Goal: Check status: Check status

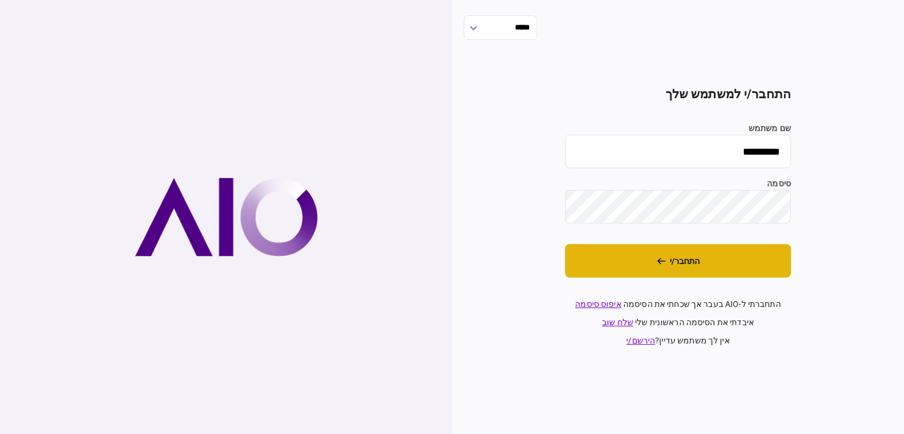
click at [665, 248] on button "התחבר/י" at bounding box center [678, 261] width 226 height 34
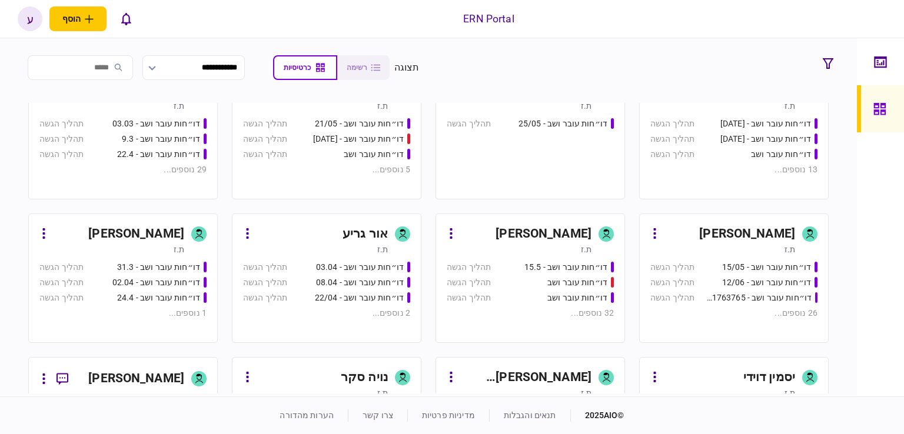
scroll to position [294, 0]
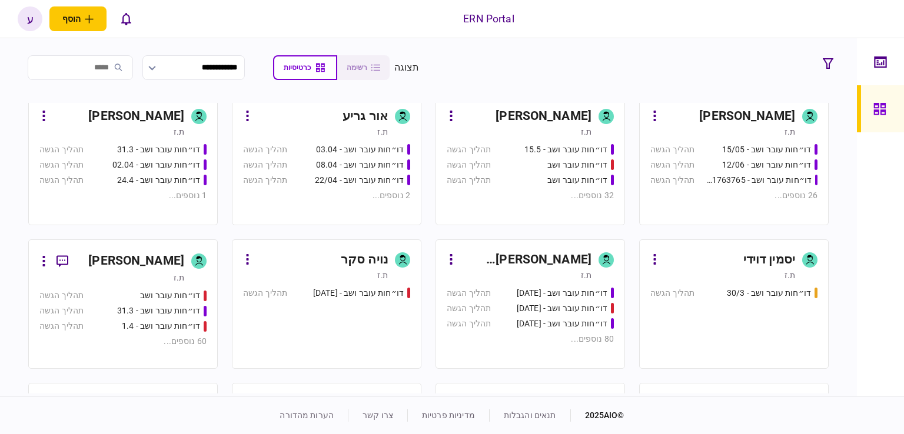
click at [513, 129] on div "ת.ז" at bounding box center [519, 132] width 145 height 12
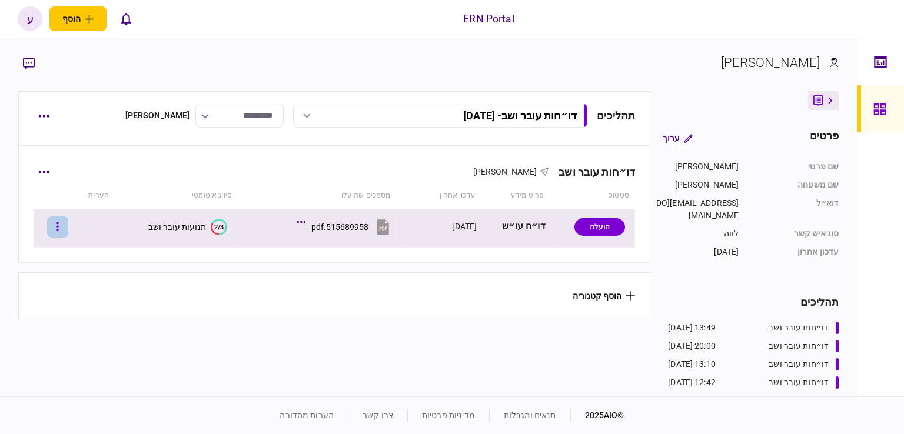
click at [59, 225] on icon "button" at bounding box center [57, 226] width 2 height 11
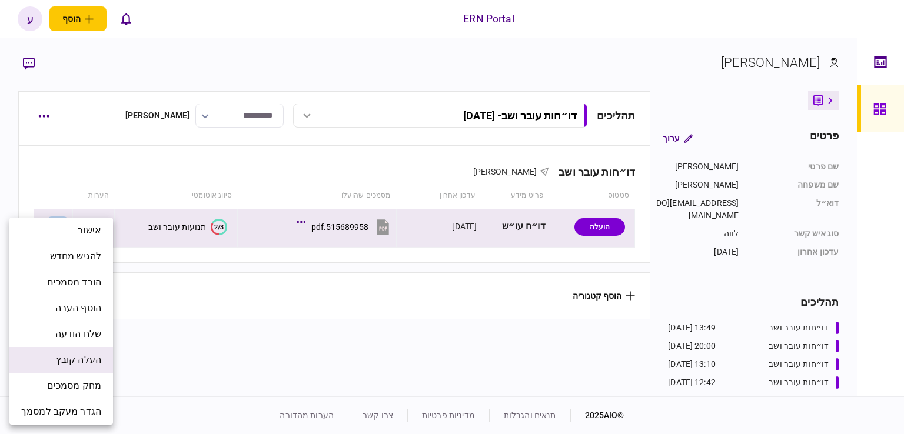
click at [91, 358] on span "העלה קובץ" at bounding box center [78, 360] width 45 height 14
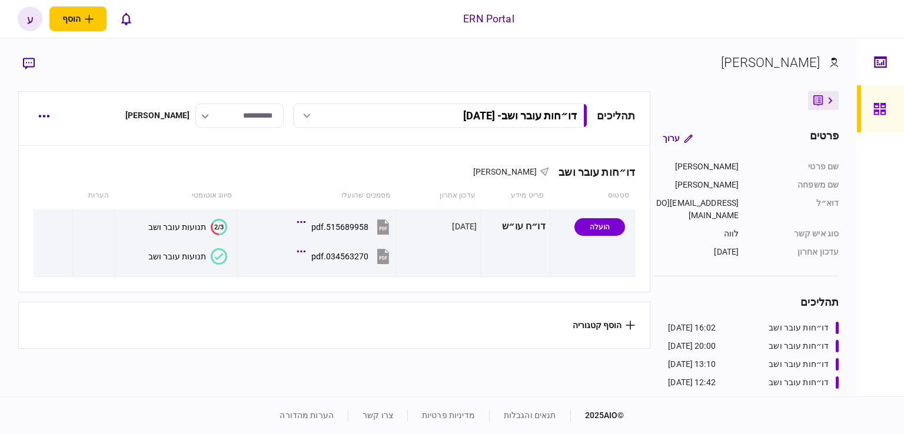
click at [317, 10] on div "ERN Portal הוסף לקוח עסקי לקוח פרטי ע ע [PERSON_NAME] נזריאן [EMAIL_ADDRESS][DO…" at bounding box center [452, 19] width 904 height 38
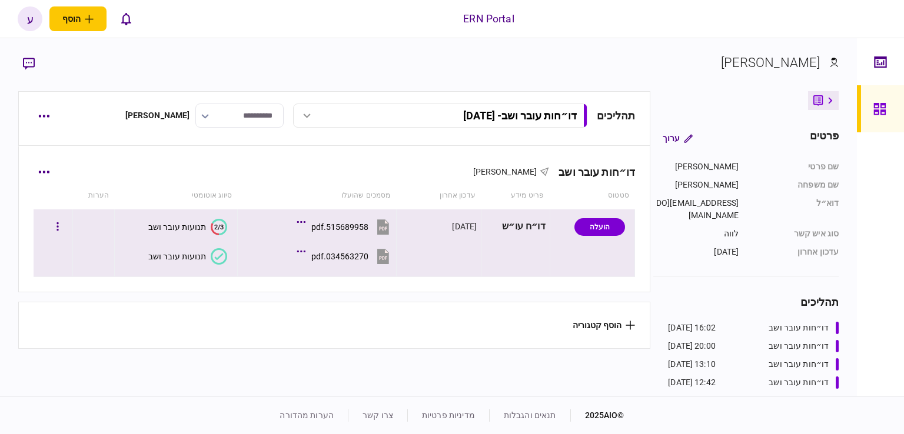
click at [193, 255] on div "תנועות עובר ושב" at bounding box center [177, 256] width 58 height 9
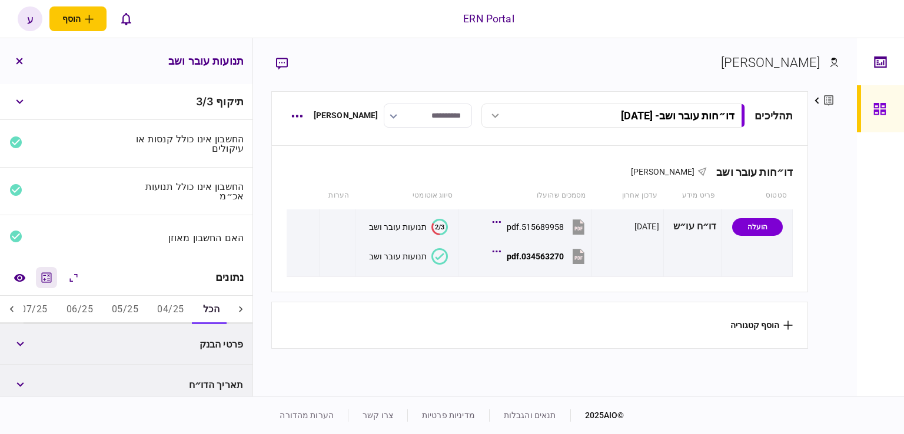
click at [52, 275] on icon "מחשבון" at bounding box center [47, 277] width 10 height 10
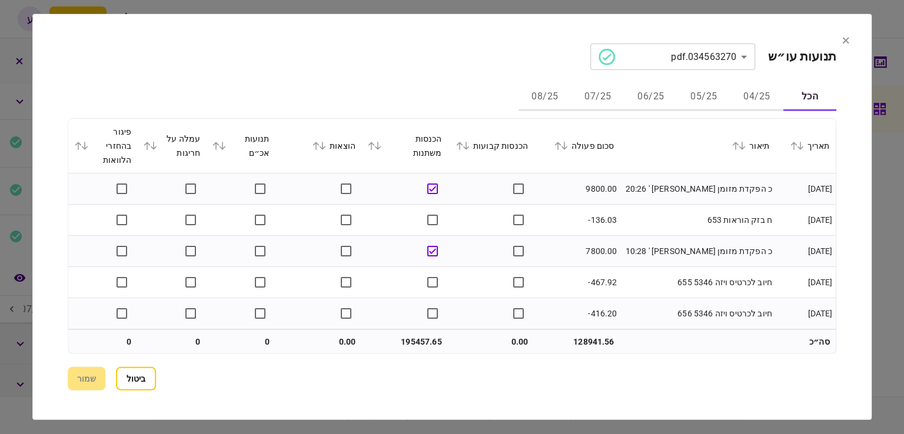
click at [694, 94] on button "05/25" at bounding box center [703, 97] width 53 height 28
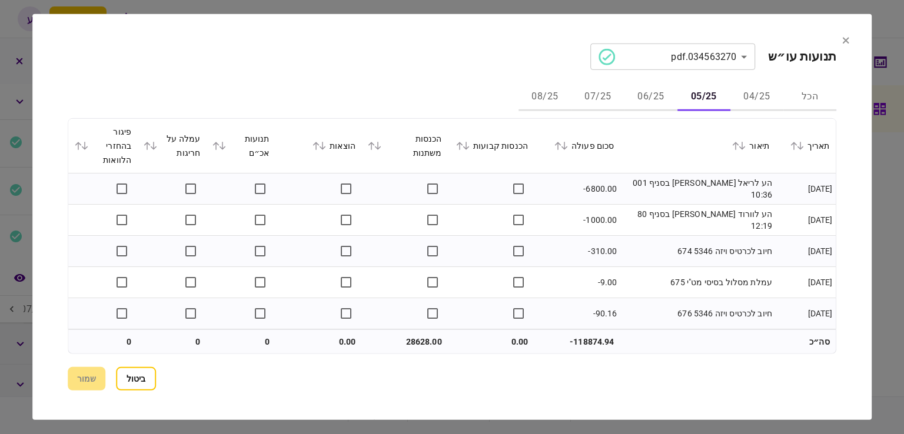
click at [568, 145] on icon at bounding box center [564, 146] width 7 height 8
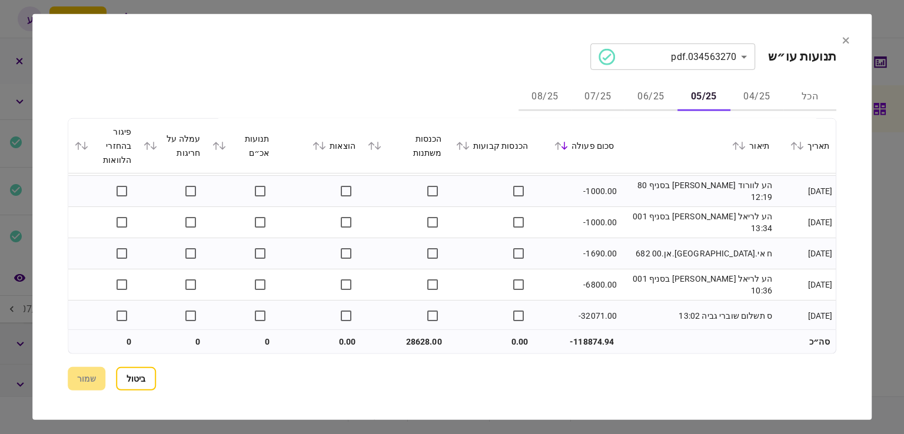
scroll to position [810, 0]
click at [658, 92] on button "06/25" at bounding box center [650, 97] width 53 height 28
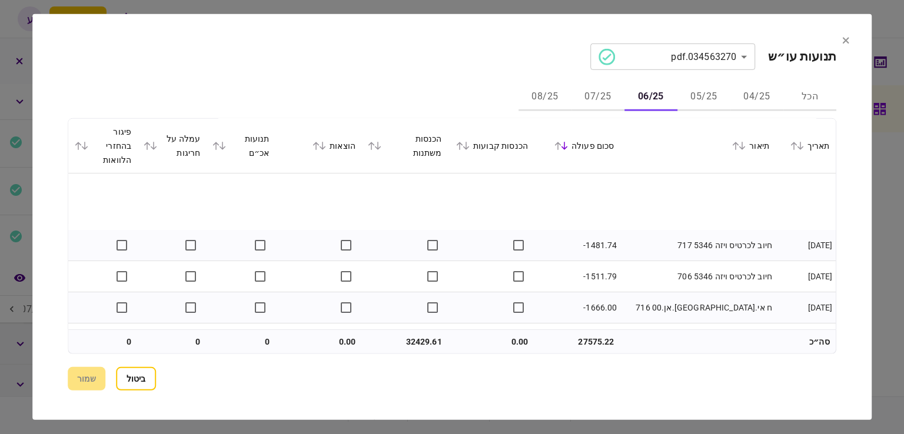
scroll to position [1028, 0]
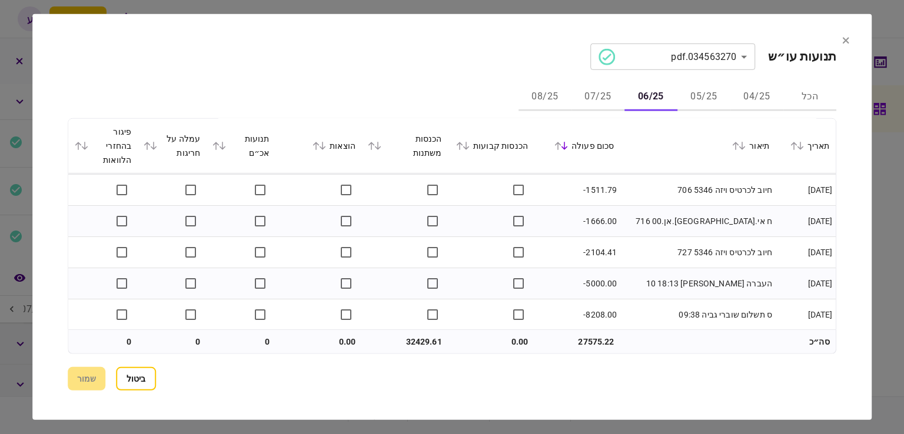
click at [874, 145] on div at bounding box center [452, 217] width 904 height 434
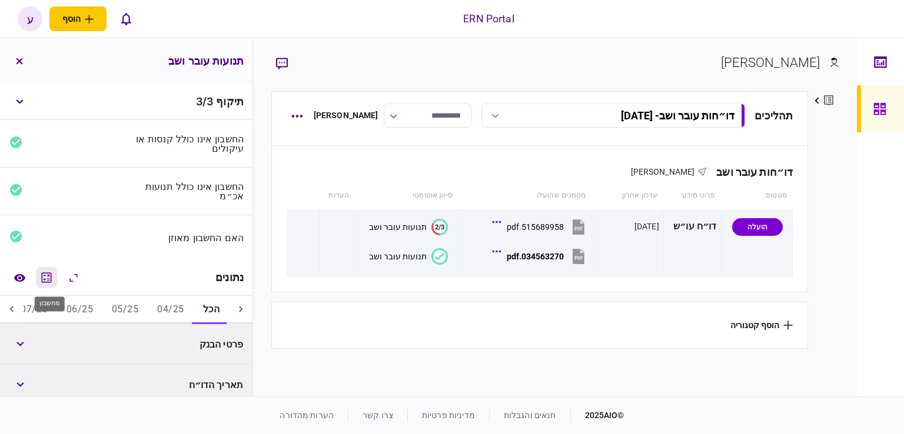
click at [47, 284] on icon "מחשבון" at bounding box center [46, 278] width 14 height 14
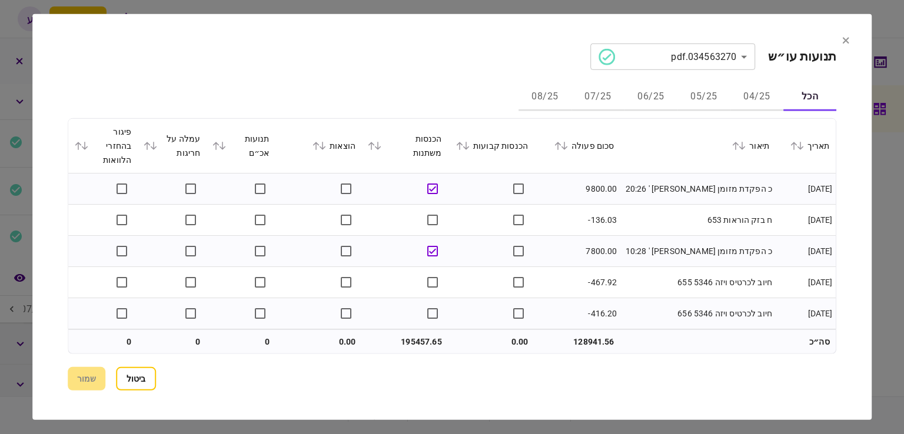
click at [636, 93] on button "06/25" at bounding box center [650, 97] width 53 height 28
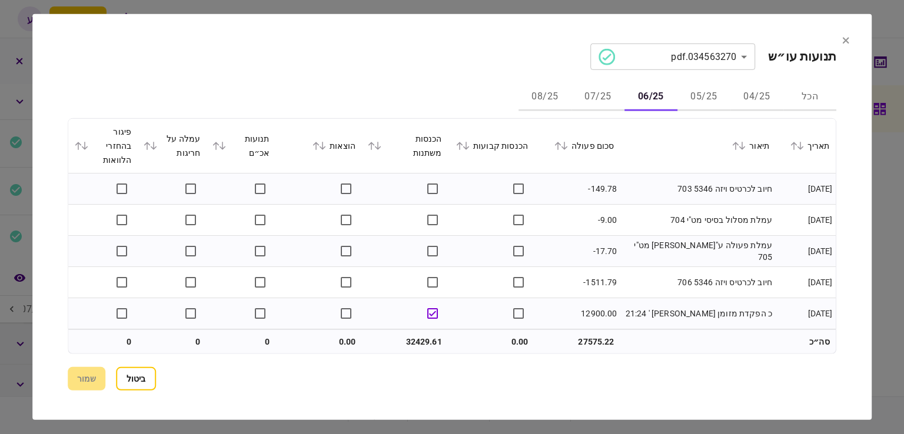
click at [568, 146] on icon at bounding box center [564, 146] width 6 height 8
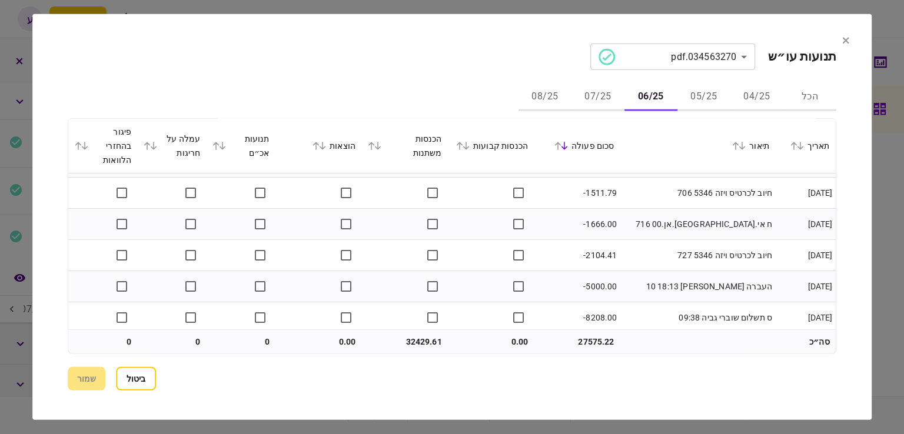
scroll to position [1025, 0]
click at [612, 98] on button "07/25" at bounding box center [597, 97] width 53 height 28
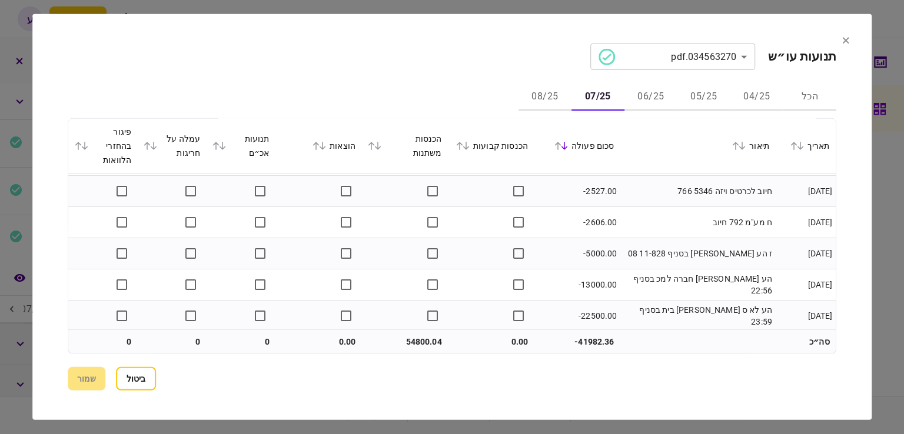
scroll to position [1683, 0]
click at [537, 94] on button "08/25" at bounding box center [544, 97] width 53 height 28
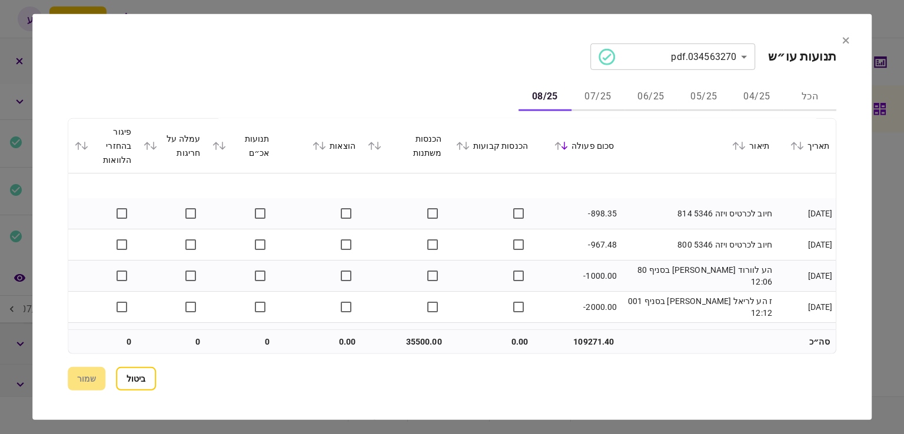
scroll to position [467, 0]
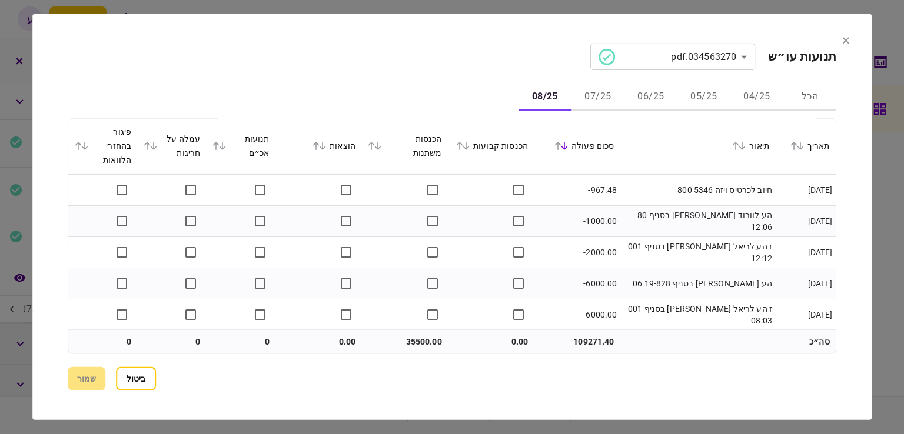
drag, startPoint x: 136, startPoint y: 379, endPoint x: 150, endPoint y: 372, distance: 15.5
click at [137, 379] on button "ביטול" at bounding box center [136, 379] width 40 height 24
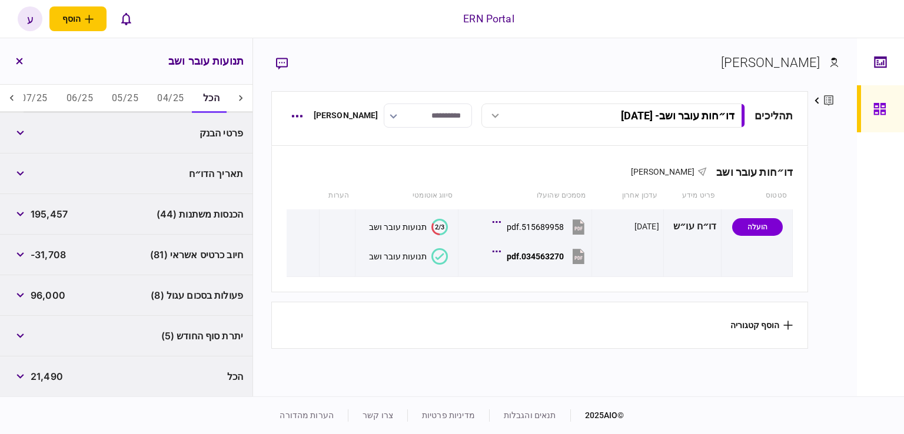
click at [128, 92] on button "05/25" at bounding box center [124, 99] width 45 height 28
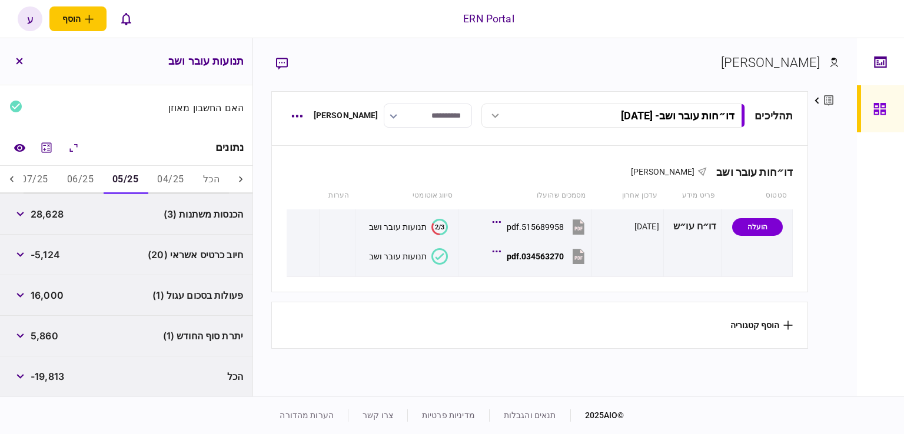
click at [51, 214] on span "28,628" at bounding box center [47, 214] width 33 height 14
copy span "28,628"
click at [852, 224] on div "[PERSON_NAME] פרטים ערוך שם פרטי [PERSON_NAME] שם משפחה [PERSON_NAME] דוא״ל [EM…" at bounding box center [555, 217] width 604 height 358
click at [42, 252] on span "-5,124" at bounding box center [45, 255] width 29 height 14
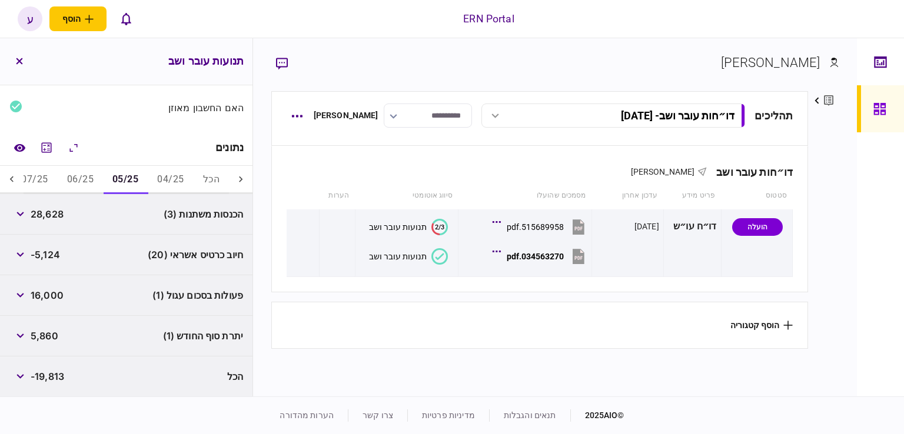
click at [45, 336] on span "5,860" at bounding box center [45, 336] width 28 height 14
copy span "5,860"
click at [51, 209] on span "28,628" at bounding box center [47, 214] width 33 height 14
click at [69, 181] on button "06/25" at bounding box center [80, 180] width 45 height 28
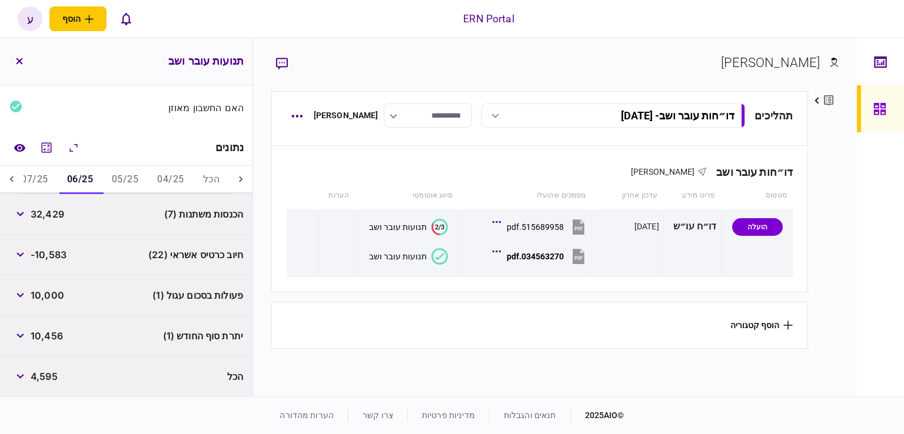
click at [50, 212] on span "32,429" at bounding box center [48, 214] width 34 height 14
copy span "32,429"
click at [42, 181] on button "07/25" at bounding box center [34, 180] width 45 height 28
click at [16, 179] on icon at bounding box center [12, 180] width 12 height 12
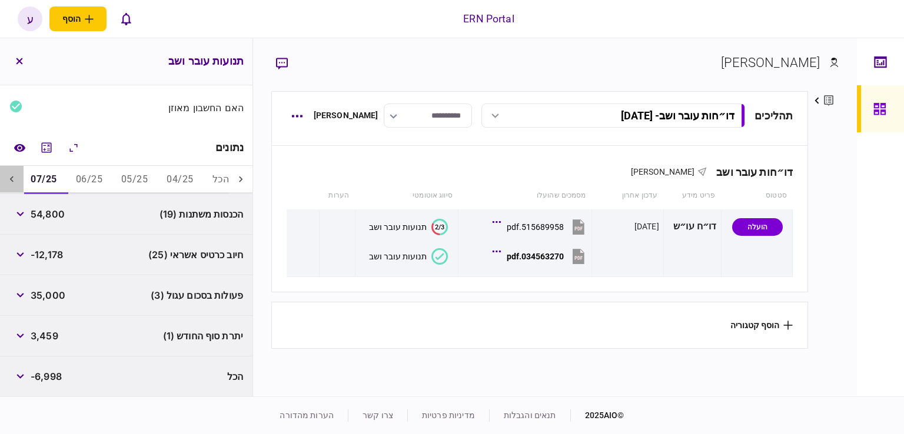
click at [16, 179] on icon at bounding box center [12, 180] width 12 height 12
click at [52, 207] on span "54,800" at bounding box center [48, 214] width 34 height 14
click at [54, 215] on span "54,800" at bounding box center [48, 214] width 34 height 14
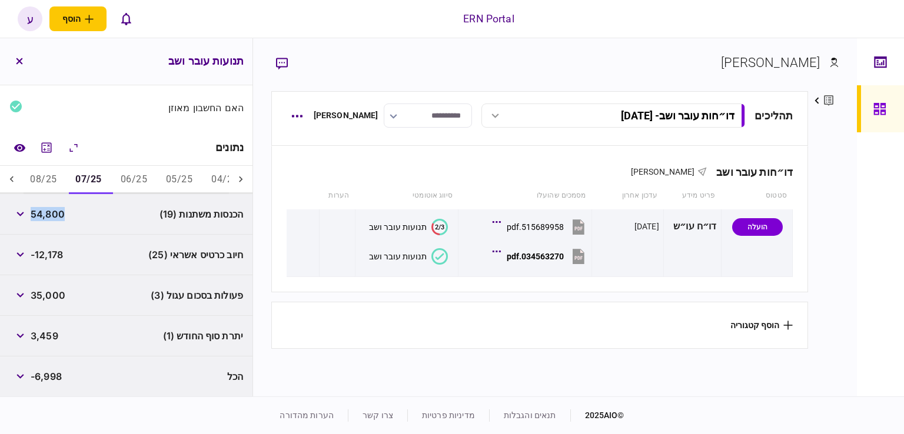
copy span "54,800"
click at [45, 172] on button "08/25" at bounding box center [43, 180] width 45 height 28
click at [41, 211] on span "35,500" at bounding box center [48, 214] width 34 height 14
copy span "35,500"
